Goal: Information Seeking & Learning: Check status

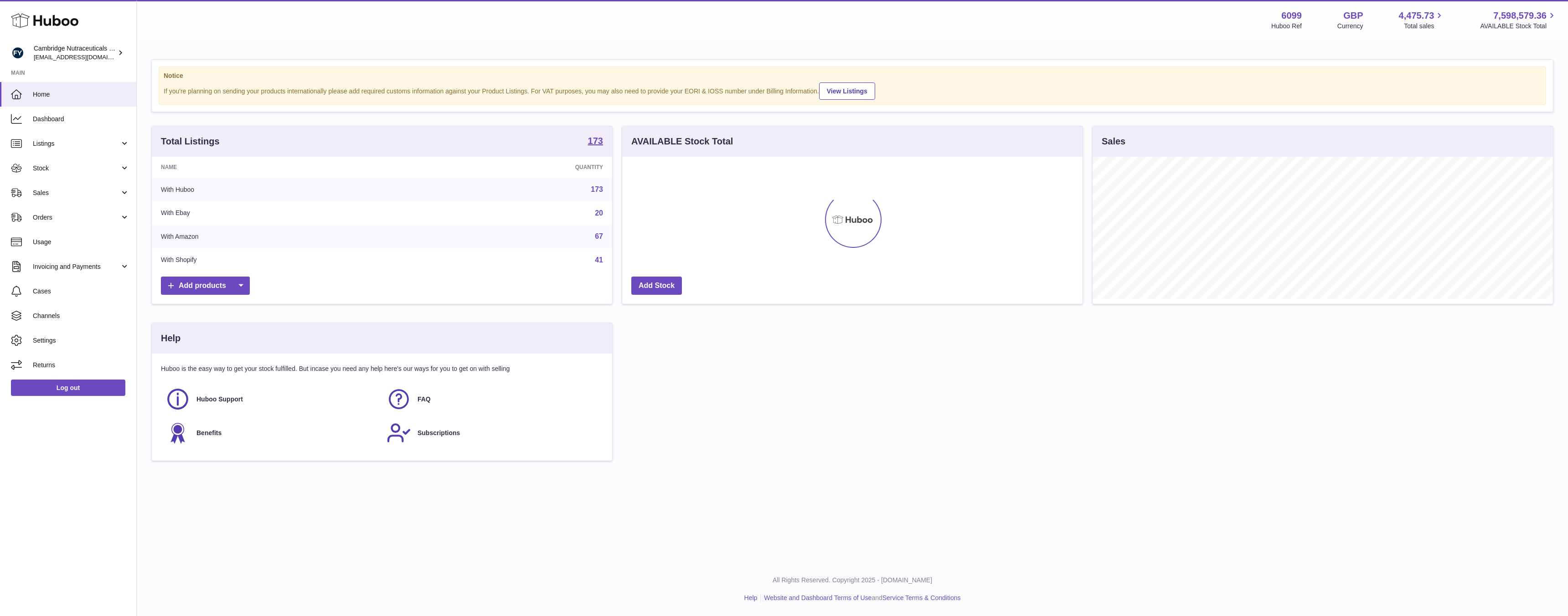
scroll to position [142, 460]
click at [60, 147] on span "Listings" at bounding box center [77, 143] width 87 height 9
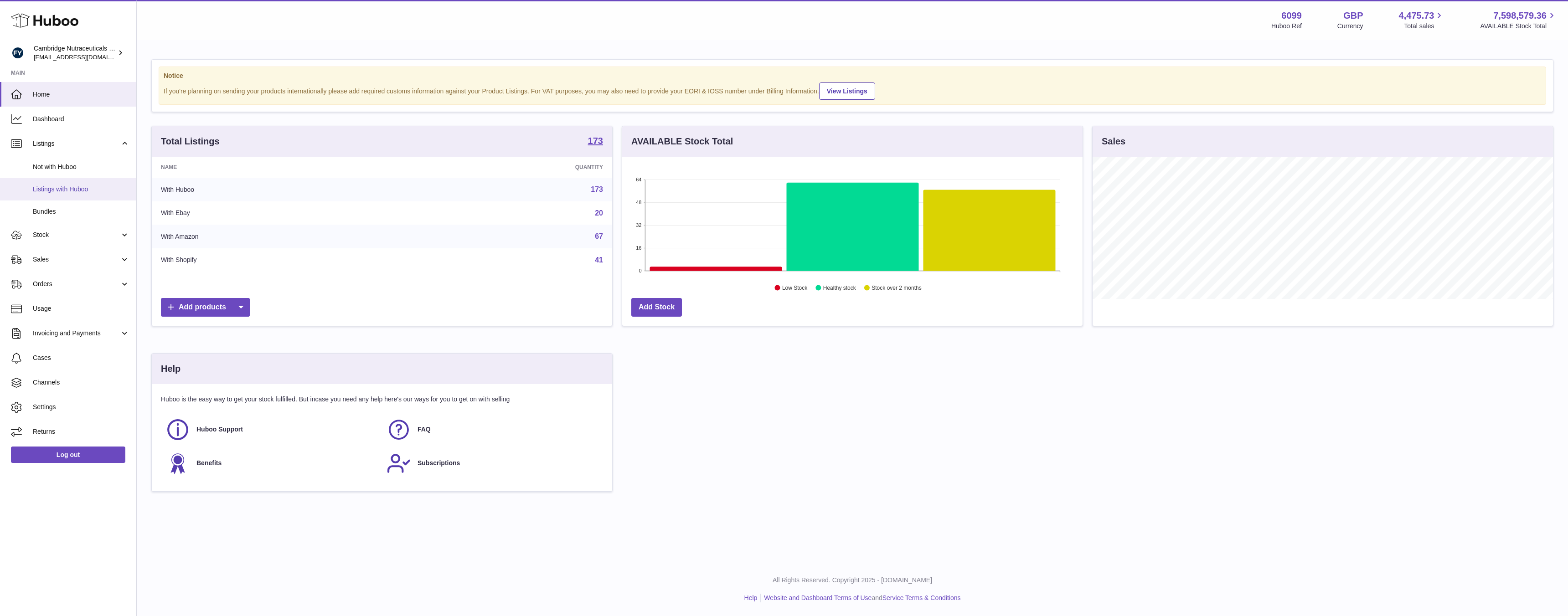
click at [67, 189] on span "Listings with Huboo" at bounding box center [81, 189] width 96 height 9
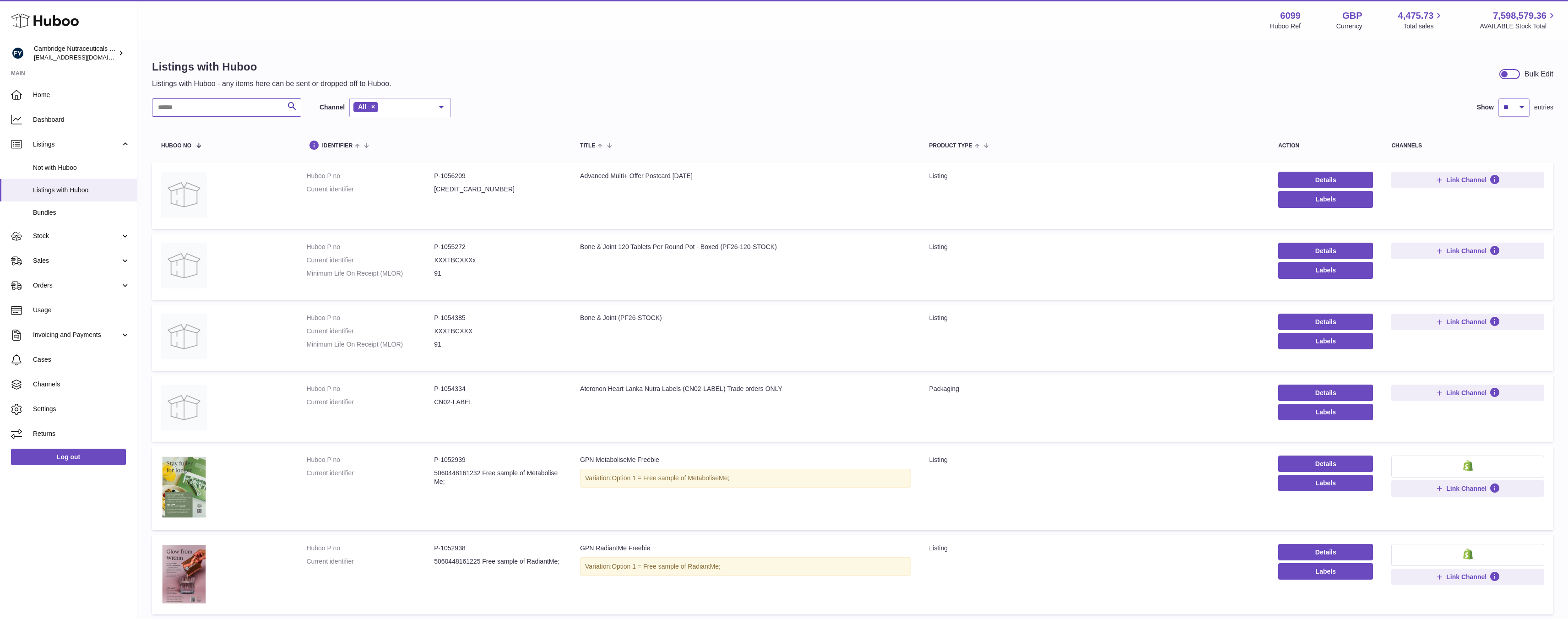
click at [188, 105] on input "text" at bounding box center [226, 107] width 150 height 18
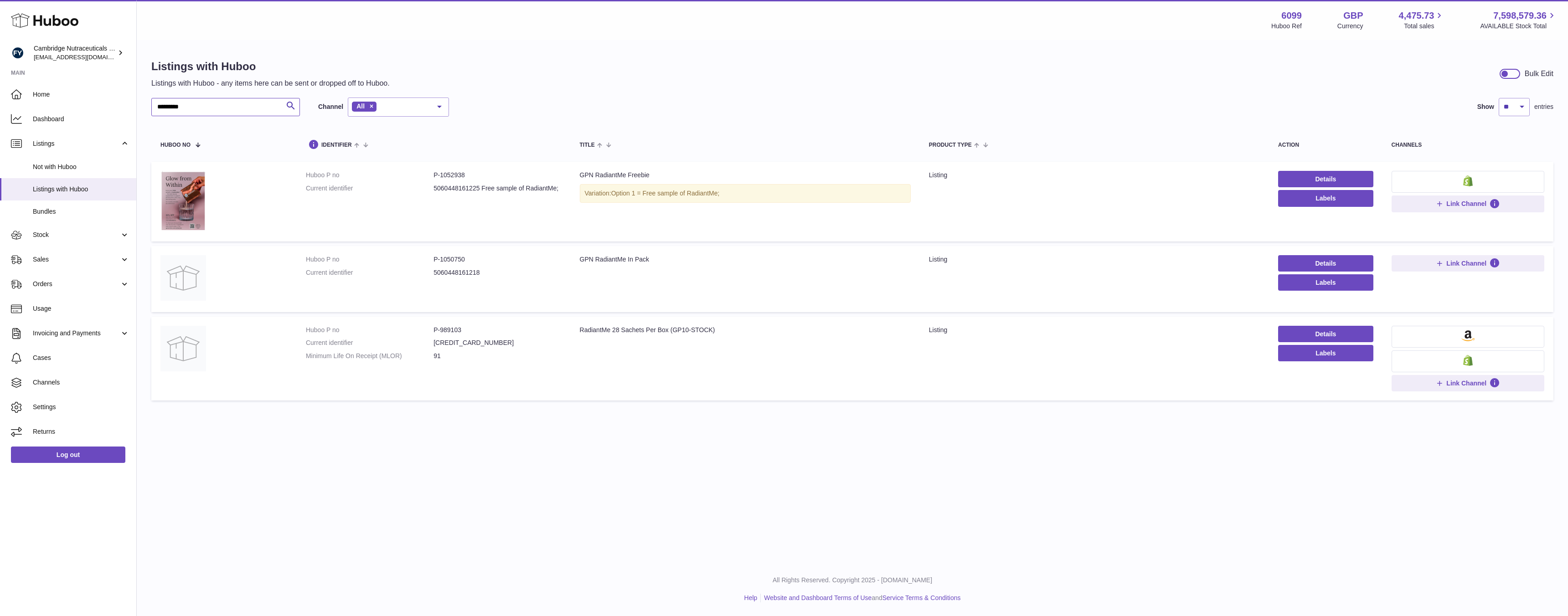
type input "*********"
click at [1454, 183] on button at bounding box center [1468, 182] width 153 height 22
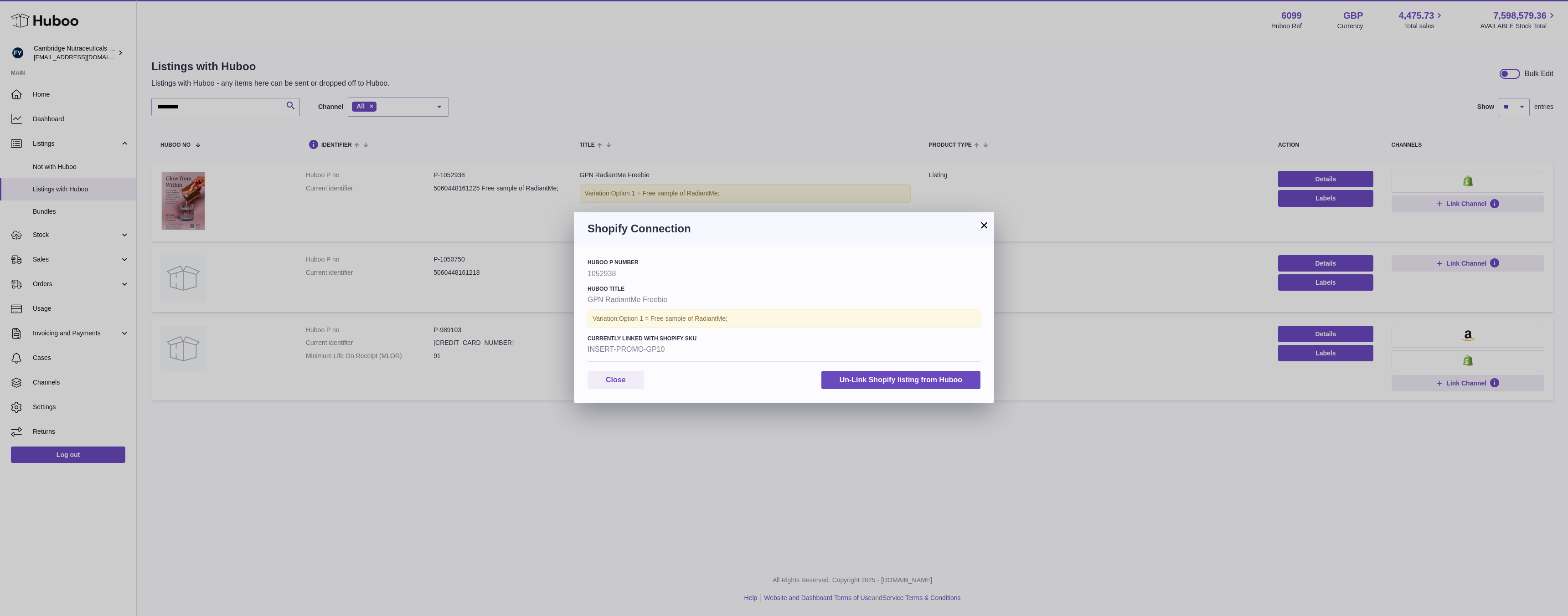
click at [985, 226] on button "×" at bounding box center [984, 225] width 11 height 11
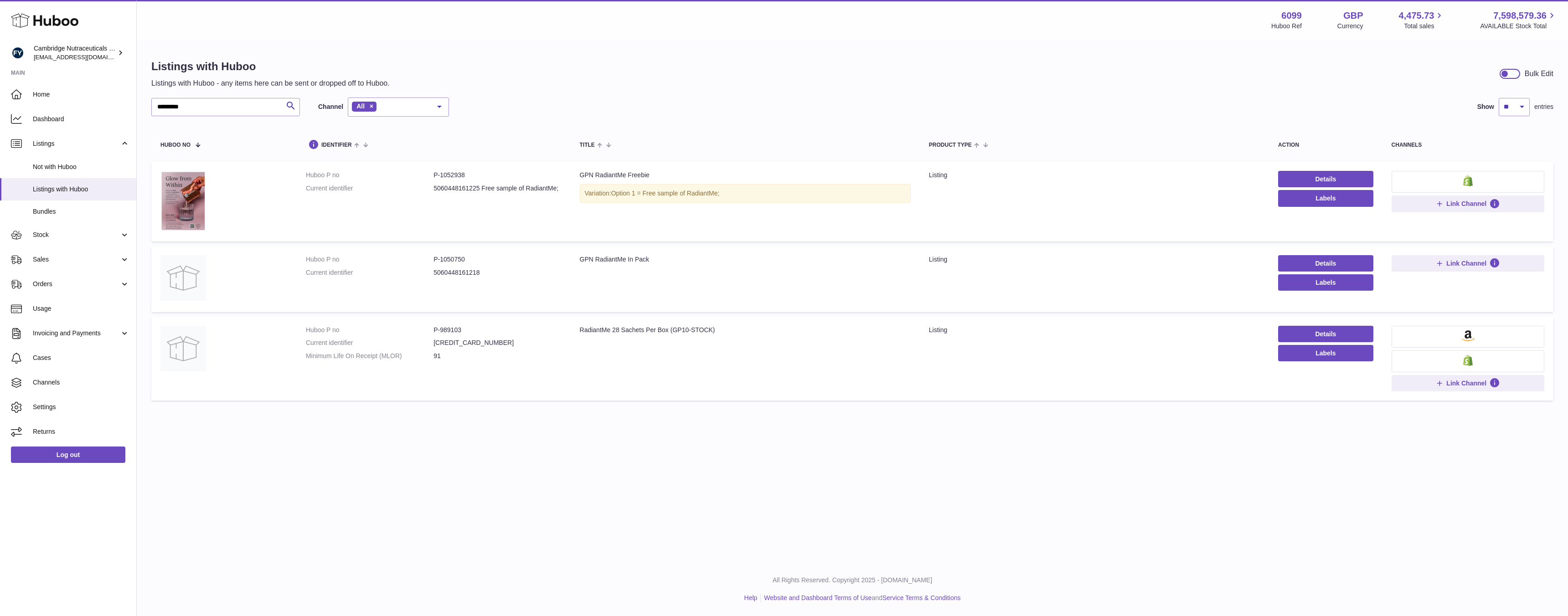
click at [1473, 367] on button at bounding box center [1468, 361] width 153 height 22
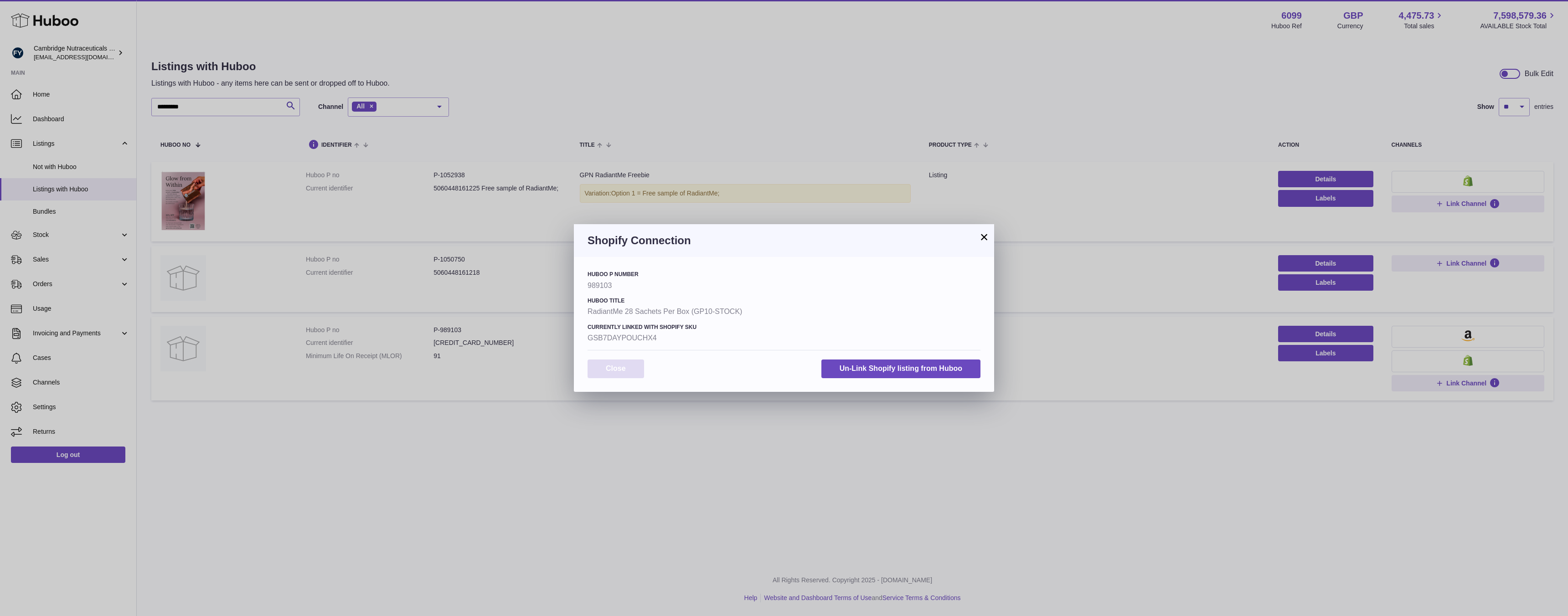
click at [625, 372] on button "Close" at bounding box center [616, 368] width 57 height 19
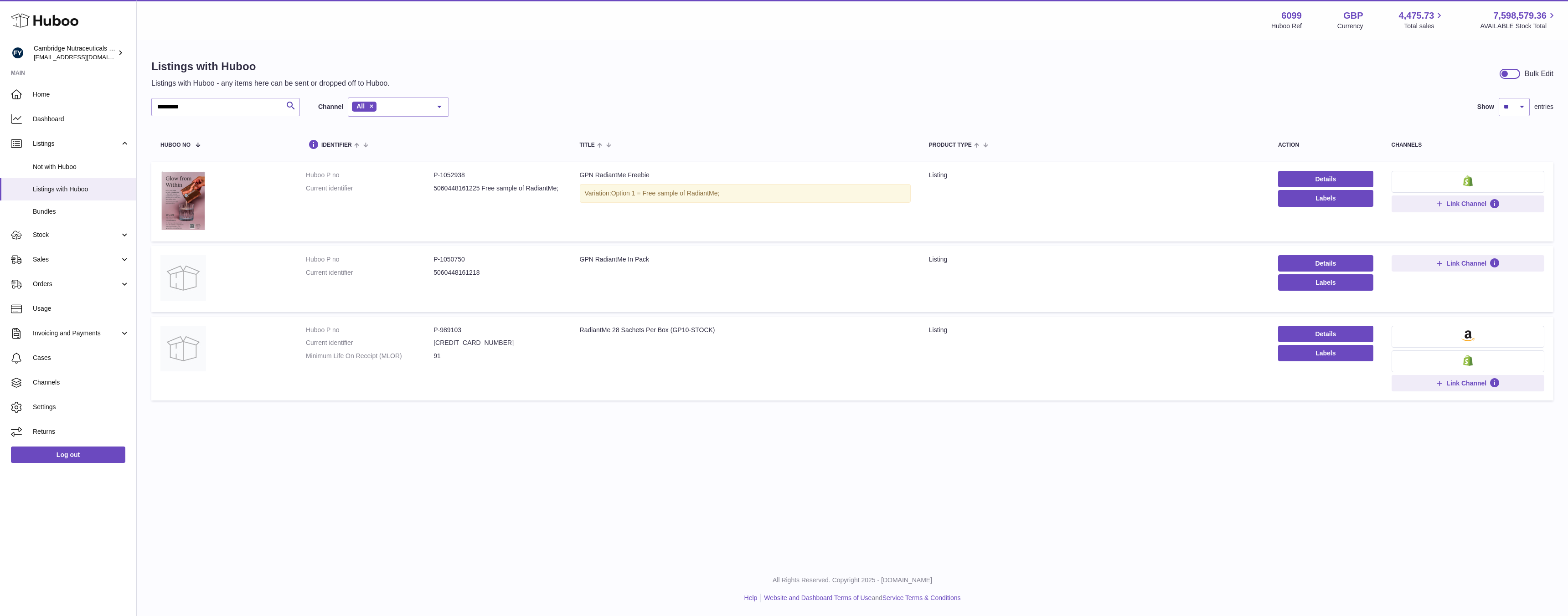
click at [1453, 361] on button at bounding box center [1468, 361] width 153 height 22
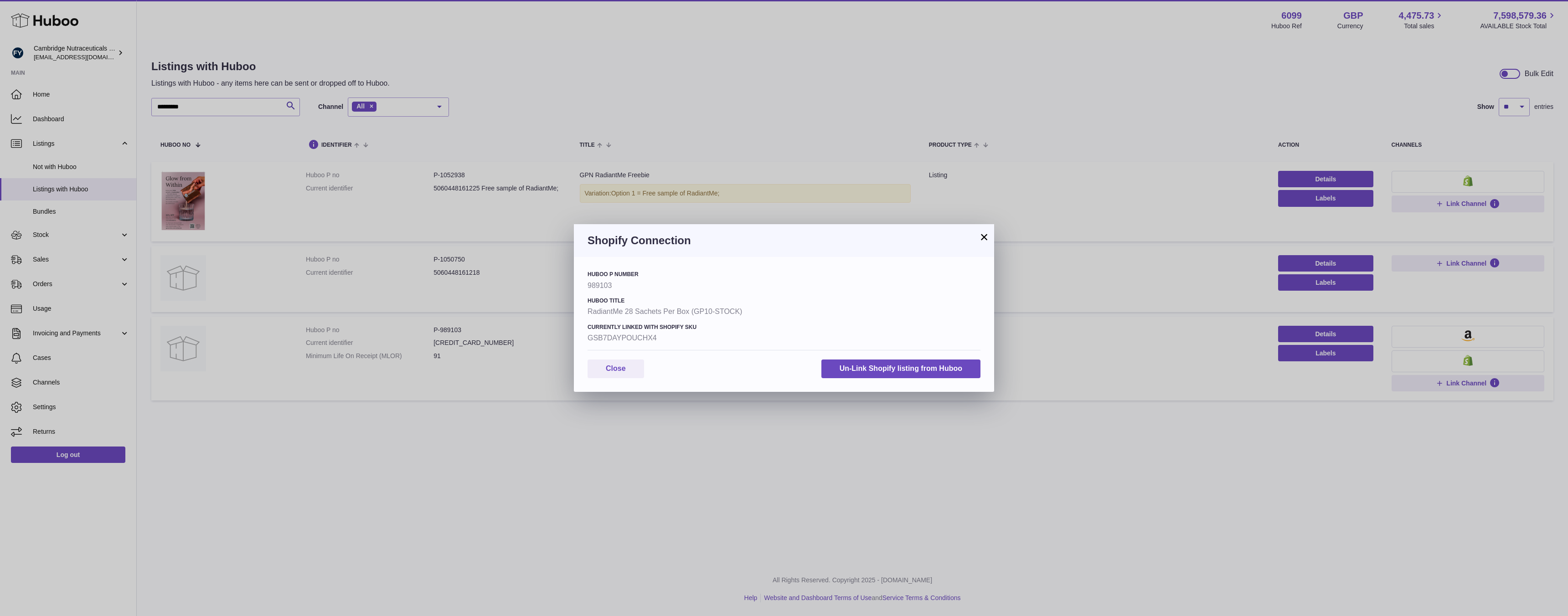
click at [982, 238] on button "×" at bounding box center [984, 236] width 11 height 11
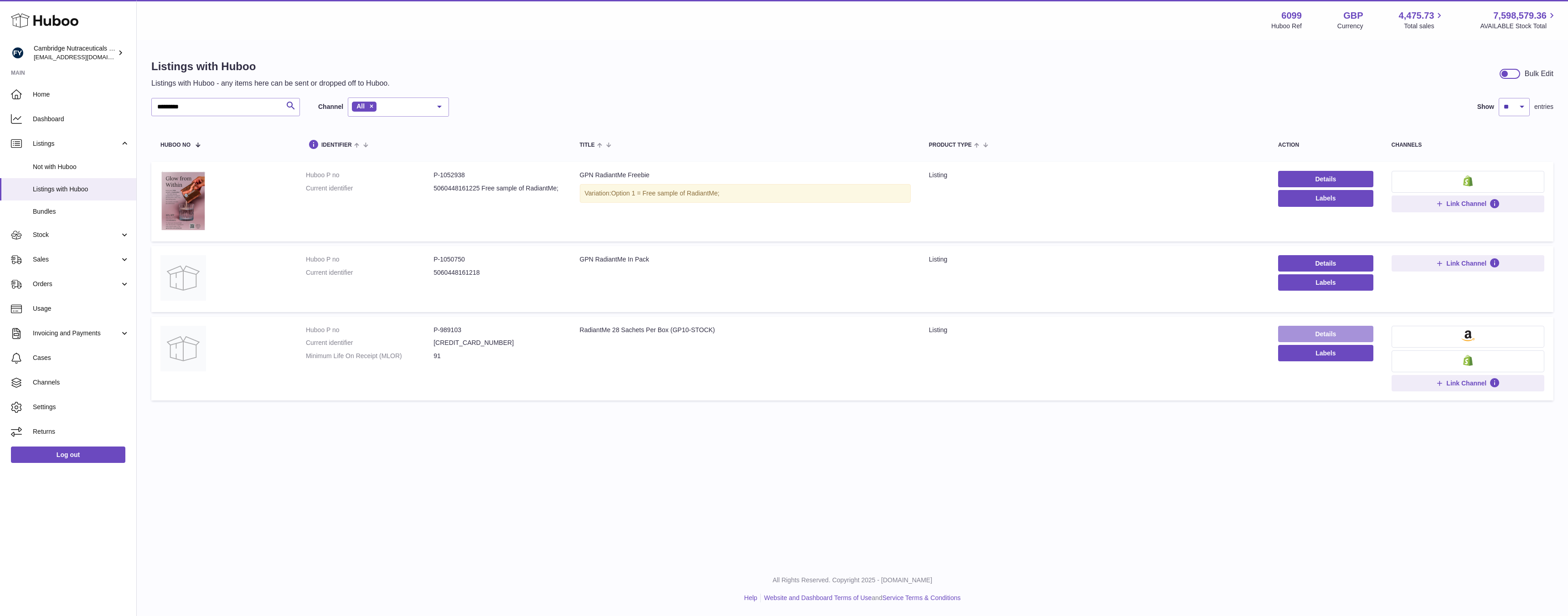
click at [1327, 336] on link "Details" at bounding box center [1326, 334] width 95 height 16
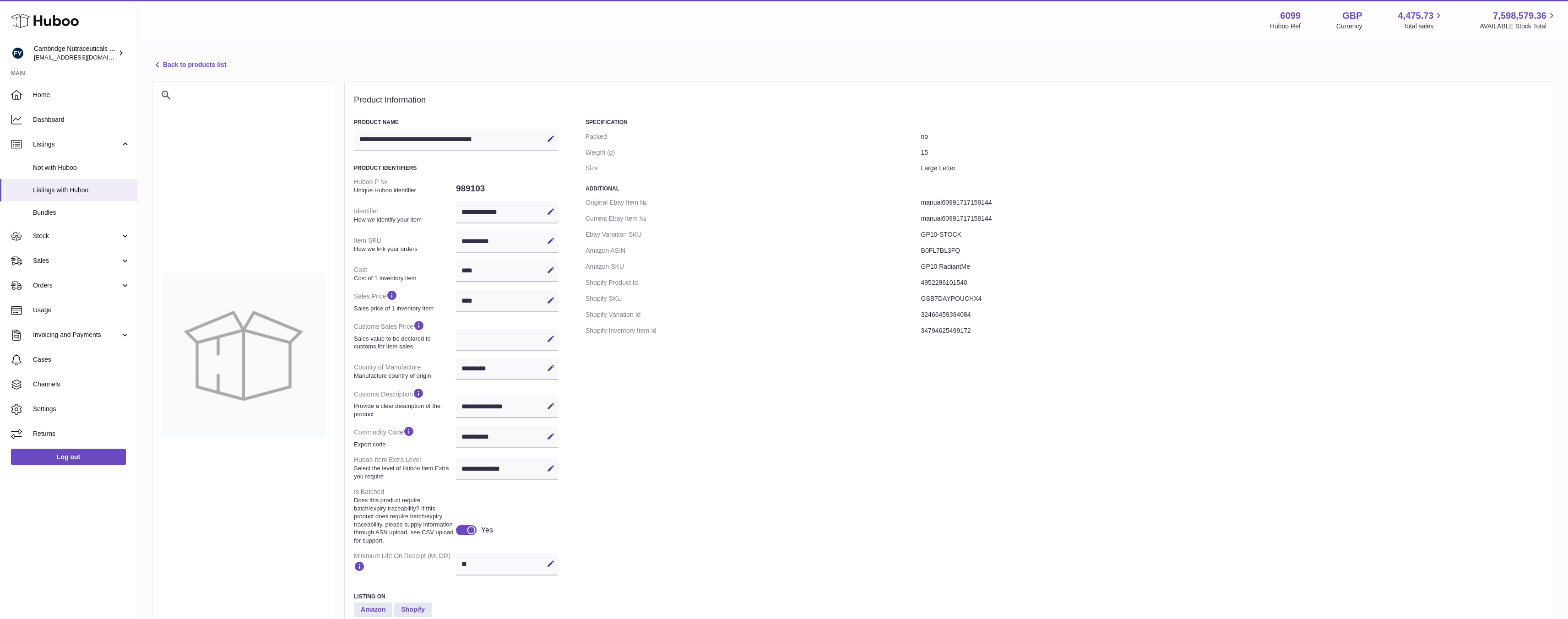
select select "***"
select select "****"
click at [937, 312] on dd "32466459394084" at bounding box center [1232, 314] width 622 height 16
copy dd "32466459394084"
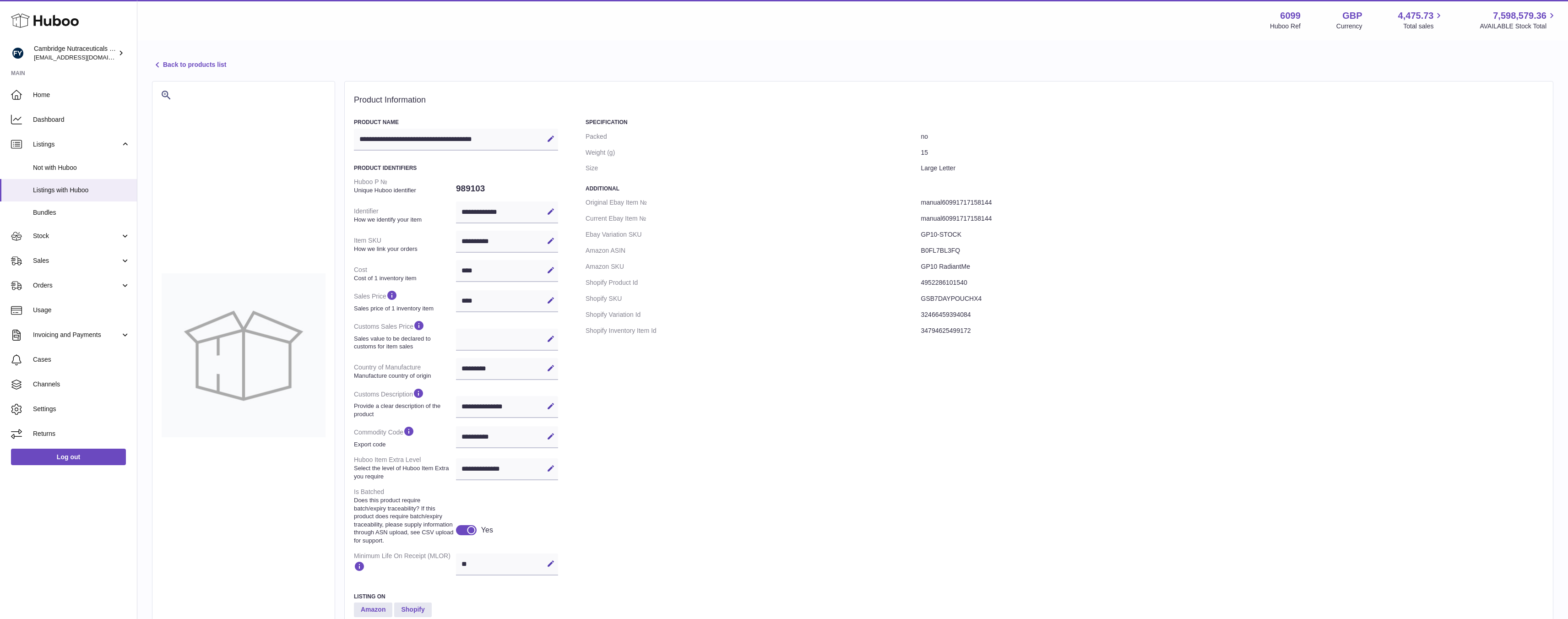
click at [932, 376] on div "Specification Packed no Weight (g) 15 Size Large Letter Additional Original Eba…" at bounding box center [1064, 388] width 958 height 541
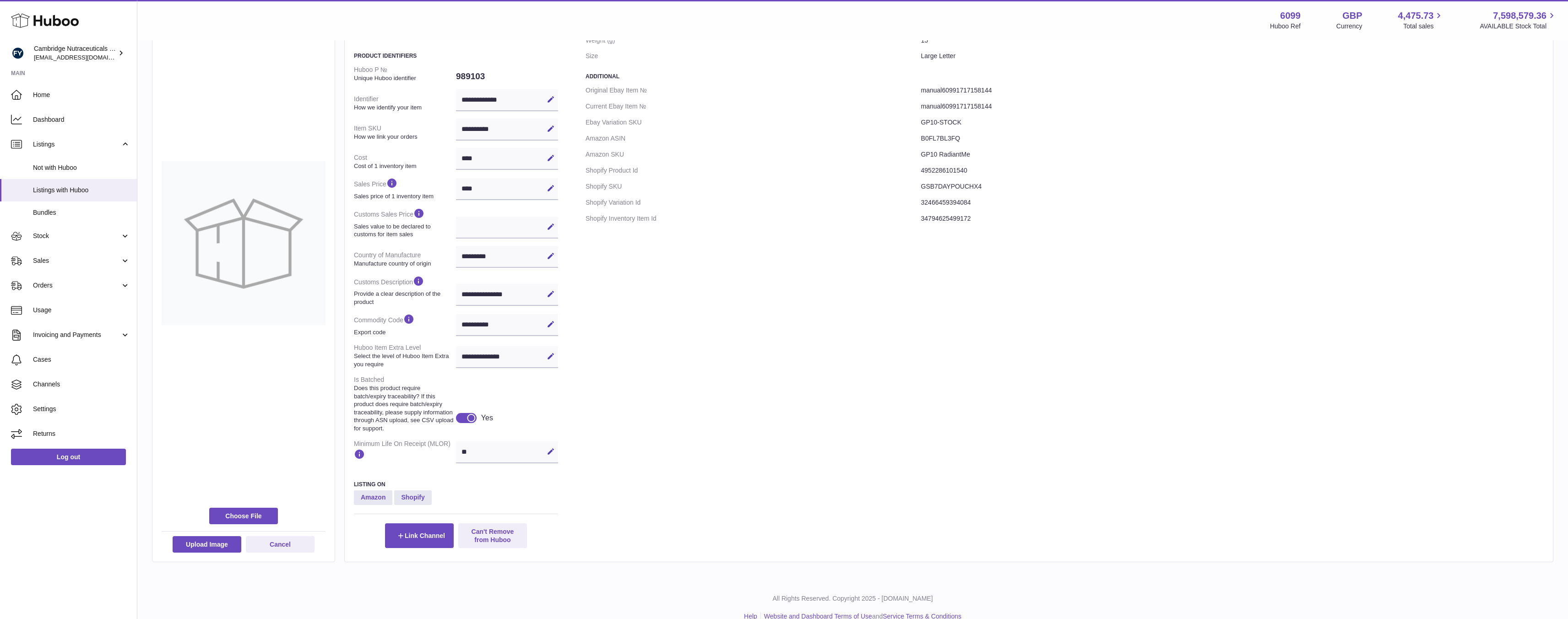
scroll to position [128, 0]
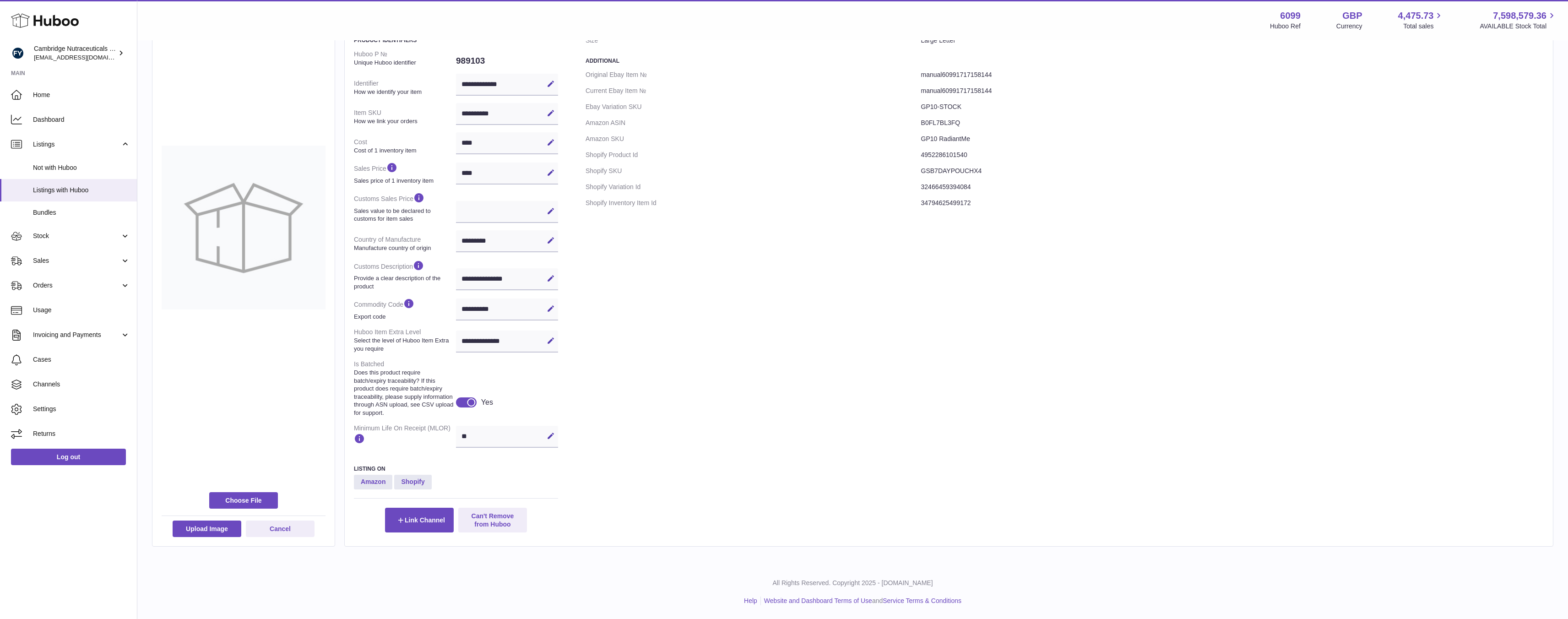
click at [717, 428] on div "Specification Packed no Weight (g) 15 Size Large Letter Additional Original Eba…" at bounding box center [1064, 261] width 958 height 541
click at [69, 183] on link "Listings with Huboo" at bounding box center [69, 190] width 137 height 22
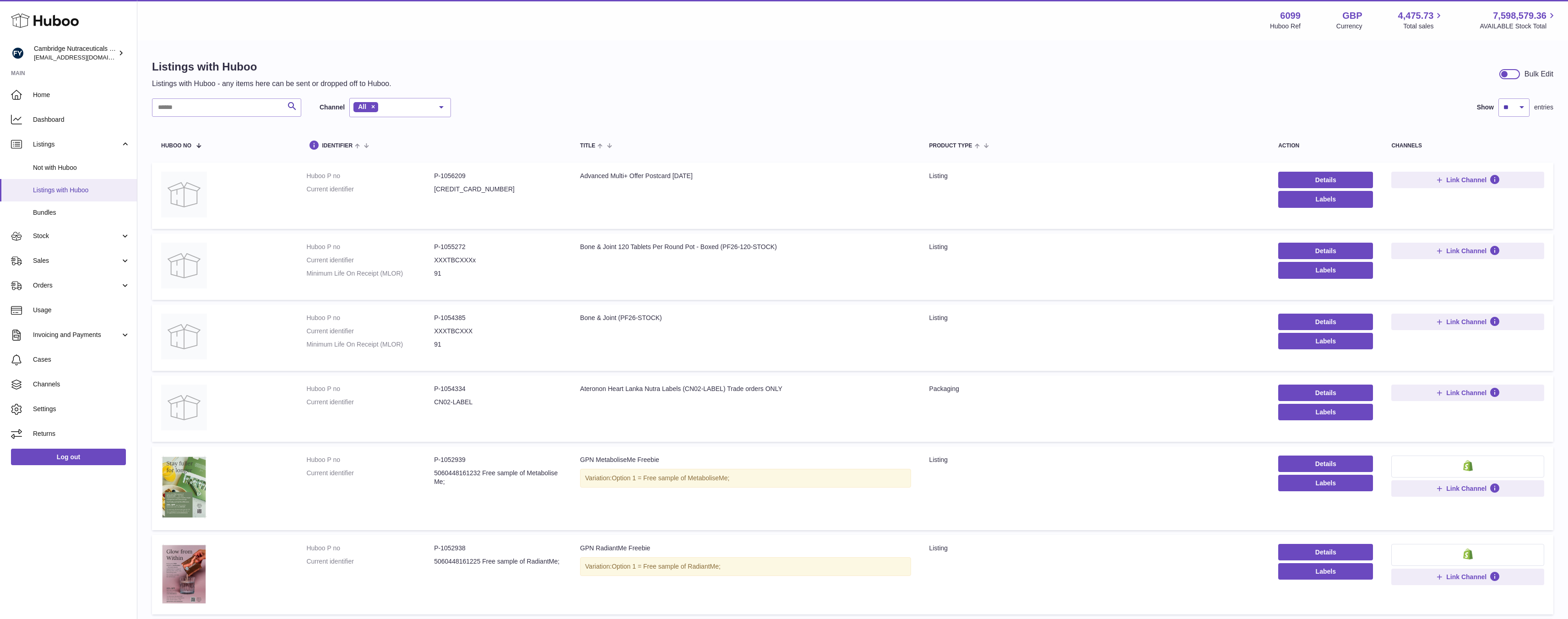
click at [92, 187] on span "Listings with Huboo" at bounding box center [81, 190] width 97 height 9
click at [162, 69] on h1 "Listings with Huboo" at bounding box center [272, 67] width 240 height 15
drag, startPoint x: 162, startPoint y: 69, endPoint x: 431, endPoint y: 83, distance: 269.4
click at [431, 83] on div "Listings with Huboo Listings with Huboo - any items here can be sent or dropped…" at bounding box center [852, 74] width 1401 height 29
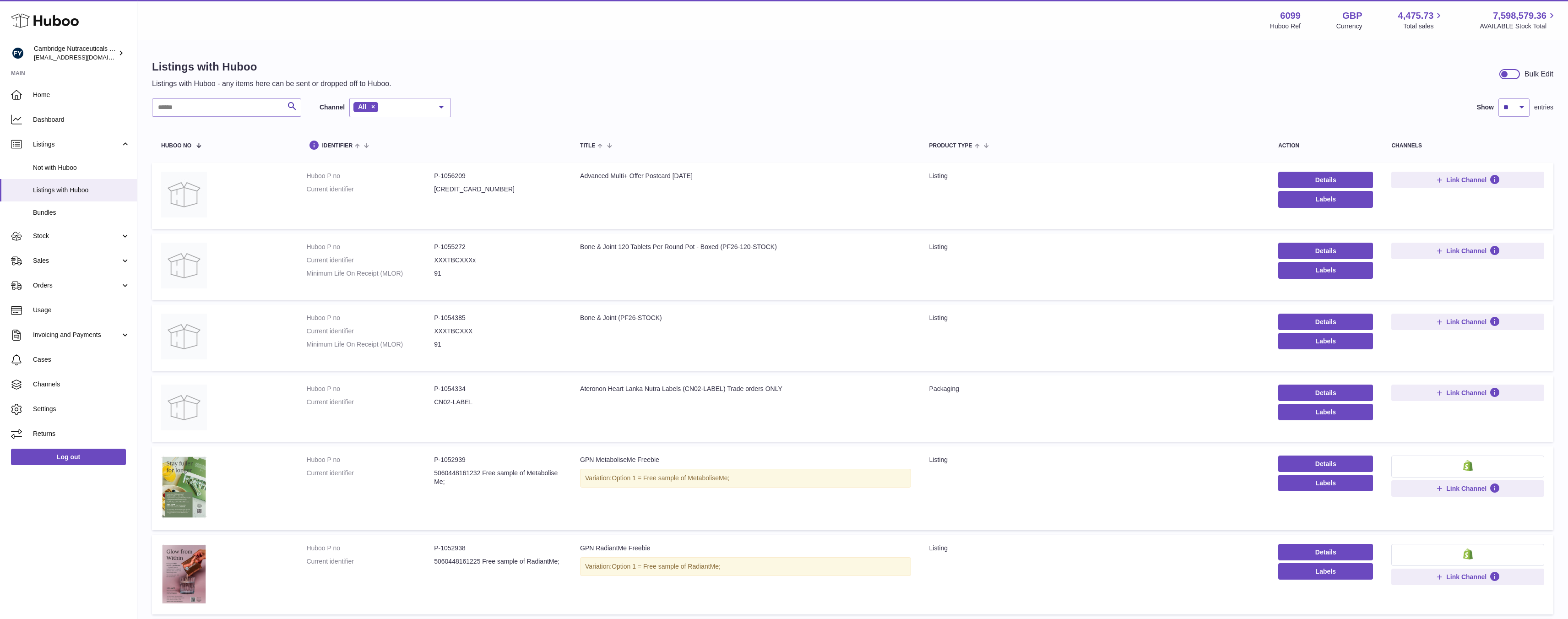
click at [175, 65] on h1 "Listings with Huboo" at bounding box center [272, 67] width 240 height 15
drag, startPoint x: 175, startPoint y: 65, endPoint x: 401, endPoint y: 80, distance: 226.5
click at [401, 80] on div "Listings with Huboo Listings with Huboo - any items here can be sent or dropped…" at bounding box center [852, 74] width 1401 height 29
click at [555, 491] on td "Huboo P no P-1052939 Current identifier 5060448161232 Free sample of Metabolise…" at bounding box center [433, 488] width 274 height 83
